Goal: Use online tool/utility: Utilize a website feature to perform a specific function

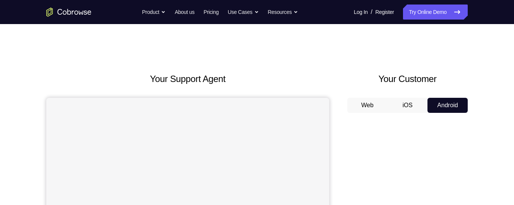
scroll to position [16, 0]
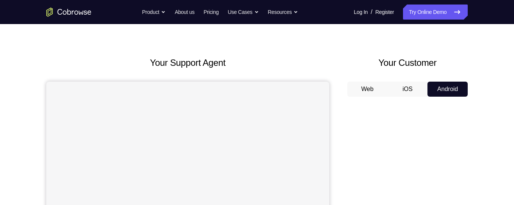
click at [377, 90] on button "Web" at bounding box center [367, 89] width 40 height 15
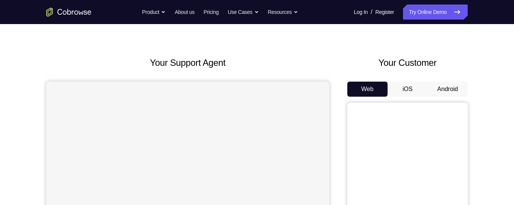
click at [448, 85] on button "Android" at bounding box center [447, 89] width 40 height 15
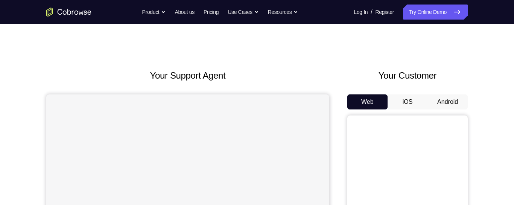
scroll to position [0, 0]
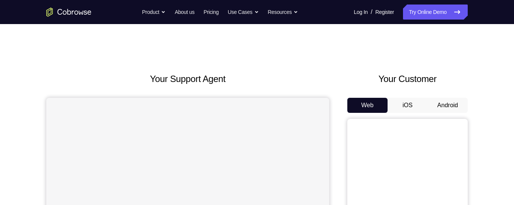
click at [451, 100] on button "Android" at bounding box center [447, 105] width 40 height 15
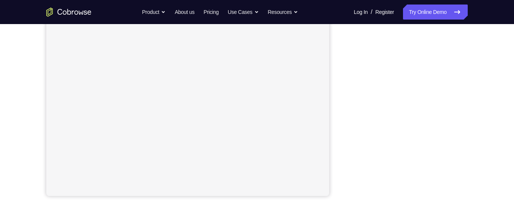
scroll to position [159, 0]
click at [486, 90] on div "Your Support Agent Your Customer Web iOS Android Next Steps We’d be happy to gi…" at bounding box center [256, 175] width 481 height 496
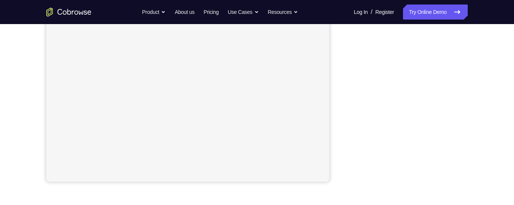
scroll to position [167, 0]
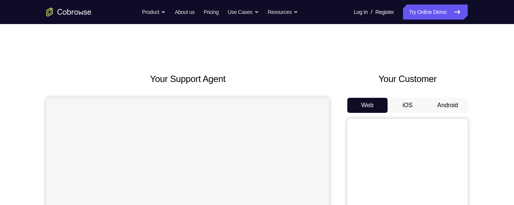
click at [446, 108] on button "Android" at bounding box center [447, 105] width 40 height 15
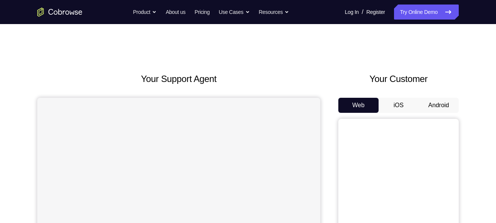
click at [445, 105] on button "Android" at bounding box center [438, 105] width 40 height 15
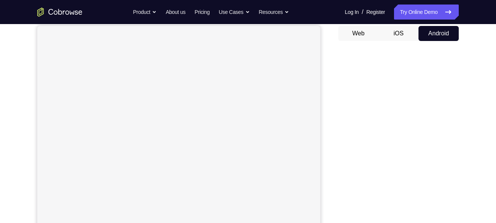
scroll to position [74, 0]
click at [460, 149] on div "Your Support Agent Your Customer Web iOS Android Next Steps We’d be happy to gi…" at bounding box center [247, 198] width 481 height 496
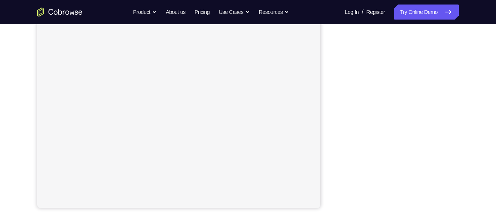
scroll to position [141, 0]
click at [463, 107] on div "Your Support Agent Your Customer Web iOS Android Next Steps We’d be happy to gi…" at bounding box center [247, 131] width 481 height 496
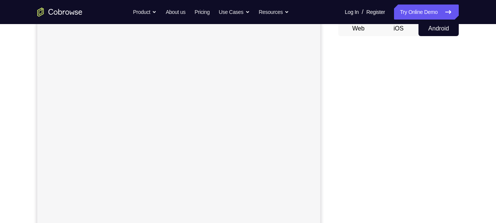
click at [459, 179] on div "Your Support Agent Your Customer Web iOS Android Next Steps We’d be happy to gi…" at bounding box center [247, 195] width 481 height 496
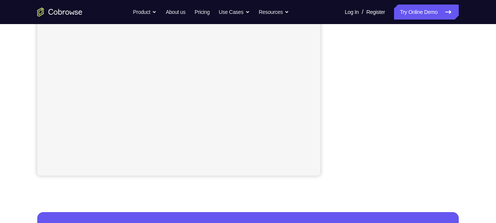
scroll to position [218, 0]
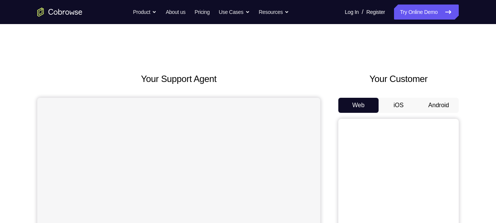
click at [446, 110] on button "Android" at bounding box center [438, 105] width 40 height 15
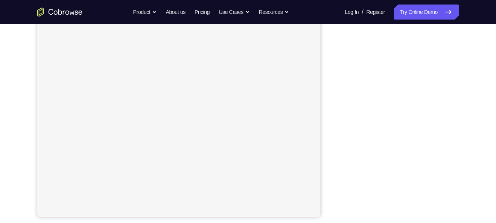
scroll to position [134, 0]
click at [413, 9] on link "Try Online Demo" at bounding box center [426, 12] width 65 height 15
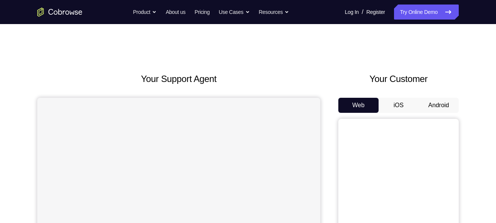
click at [431, 99] on button "Android" at bounding box center [438, 105] width 40 height 15
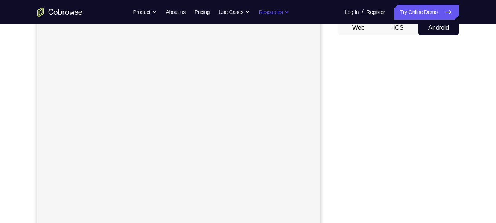
scroll to position [78, 0]
click at [470, 102] on div "Your Support Agent Your Customer Web iOS Android Next Steps We’d be happy to gi…" at bounding box center [247, 194] width 481 height 496
click at [482, 130] on div "Your Support Agent Your Customer Web iOS Android Next Steps We’d be happy to gi…" at bounding box center [247, 190] width 481 height 496
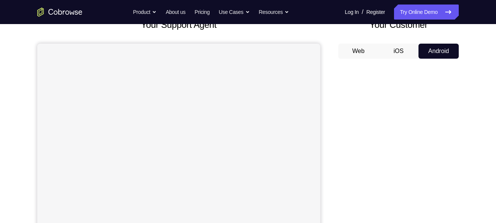
scroll to position [49, 0]
